Goal: Navigation & Orientation: Find specific page/section

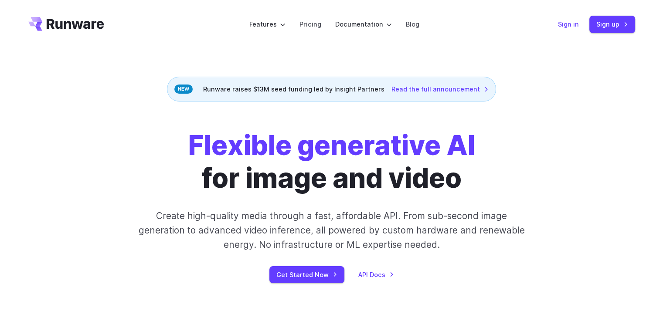
click at [561, 23] on link "Sign in" at bounding box center [568, 24] width 21 height 10
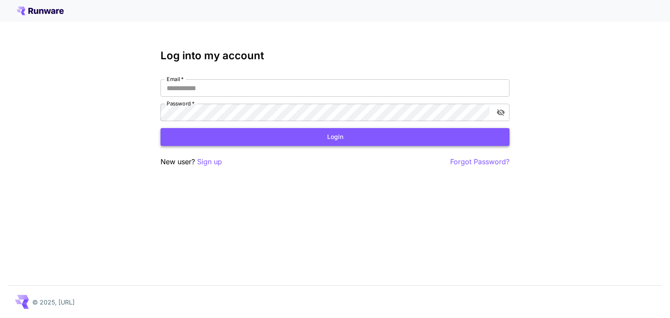
type input "**********"
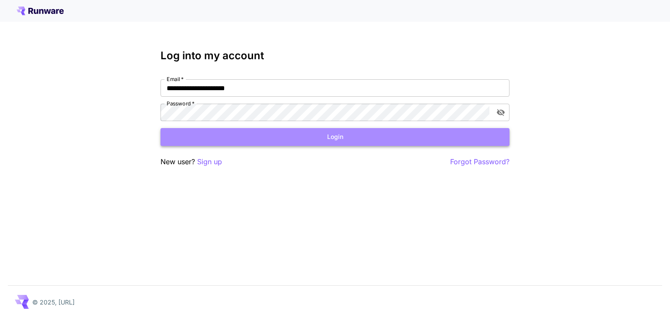
click at [316, 139] on button "Login" at bounding box center [335, 137] width 349 height 18
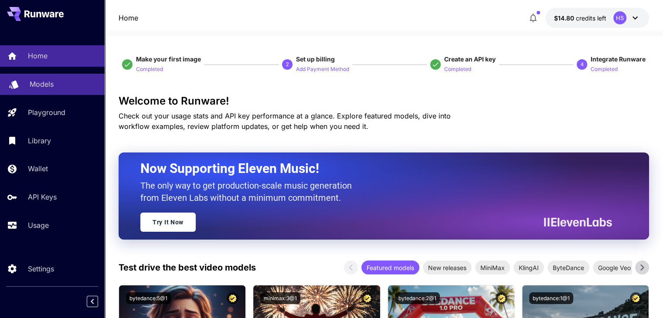
click at [32, 81] on p "Models" at bounding box center [42, 84] width 24 height 10
